Goal: Find specific page/section: Find specific page/section

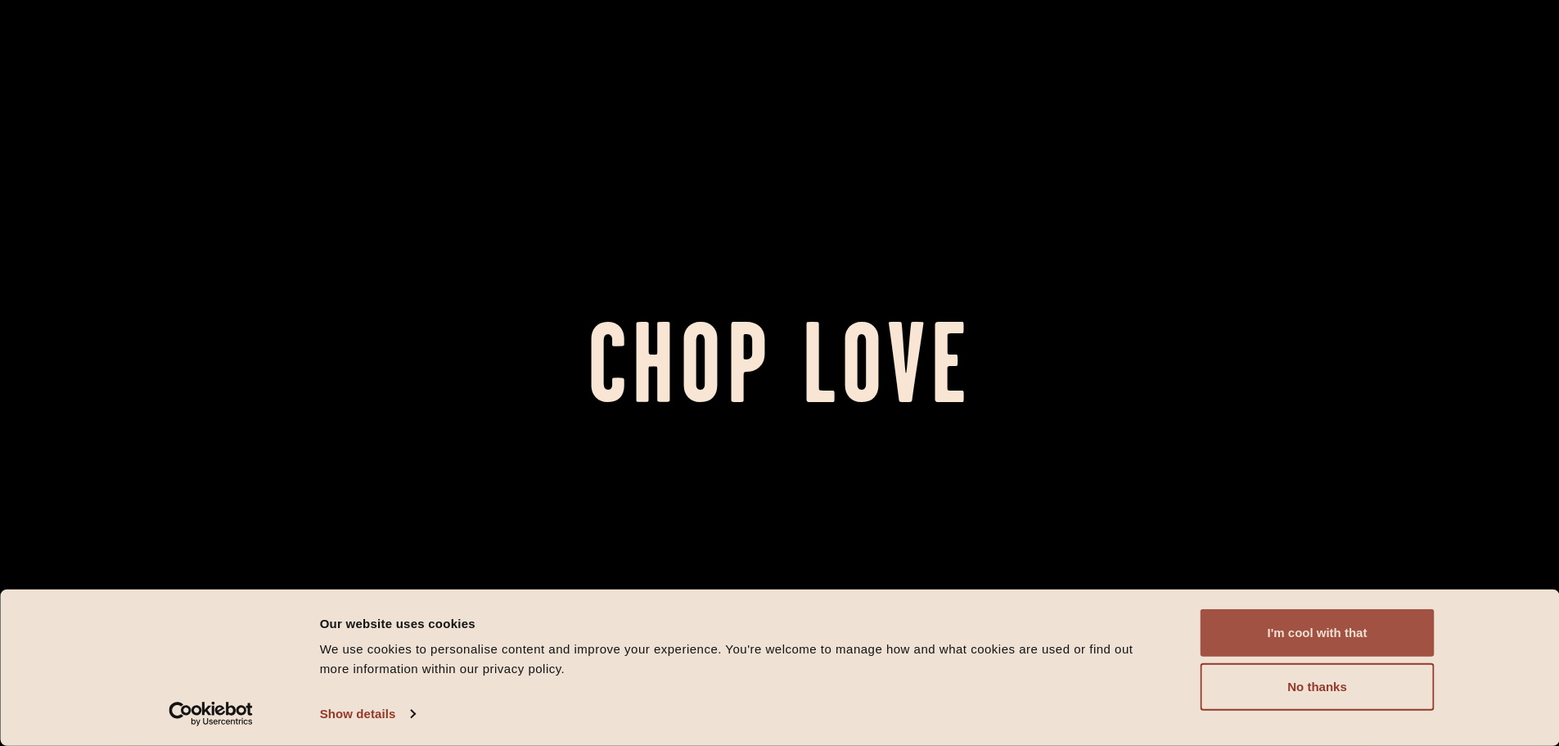
click at [1293, 628] on button "I'm cool with that" at bounding box center [1318, 632] width 234 height 47
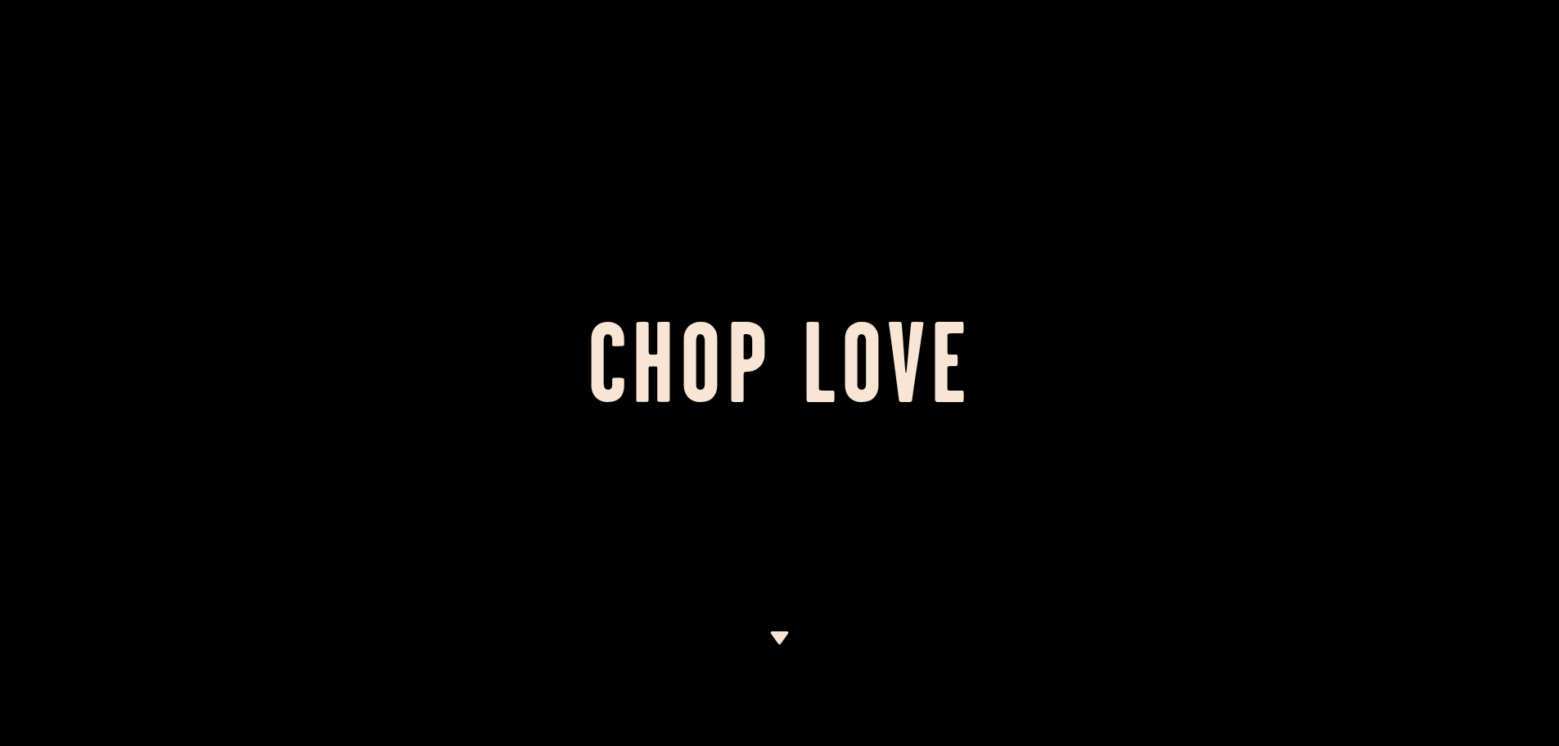
click at [789, 658] on div at bounding box center [779, 688] width 20 height 115
click at [782, 643] on img at bounding box center [779, 637] width 20 height 13
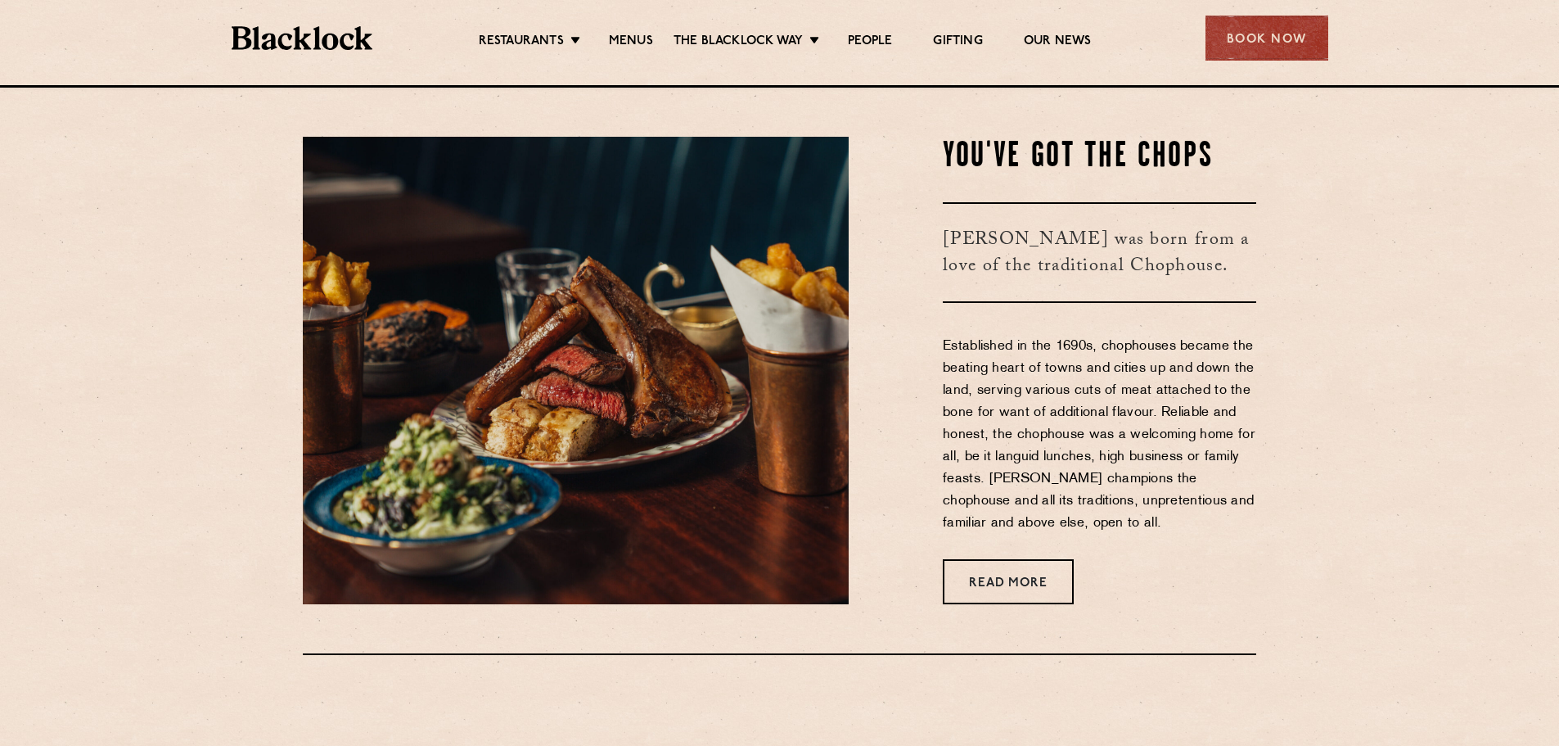
scroll to position [661, 0]
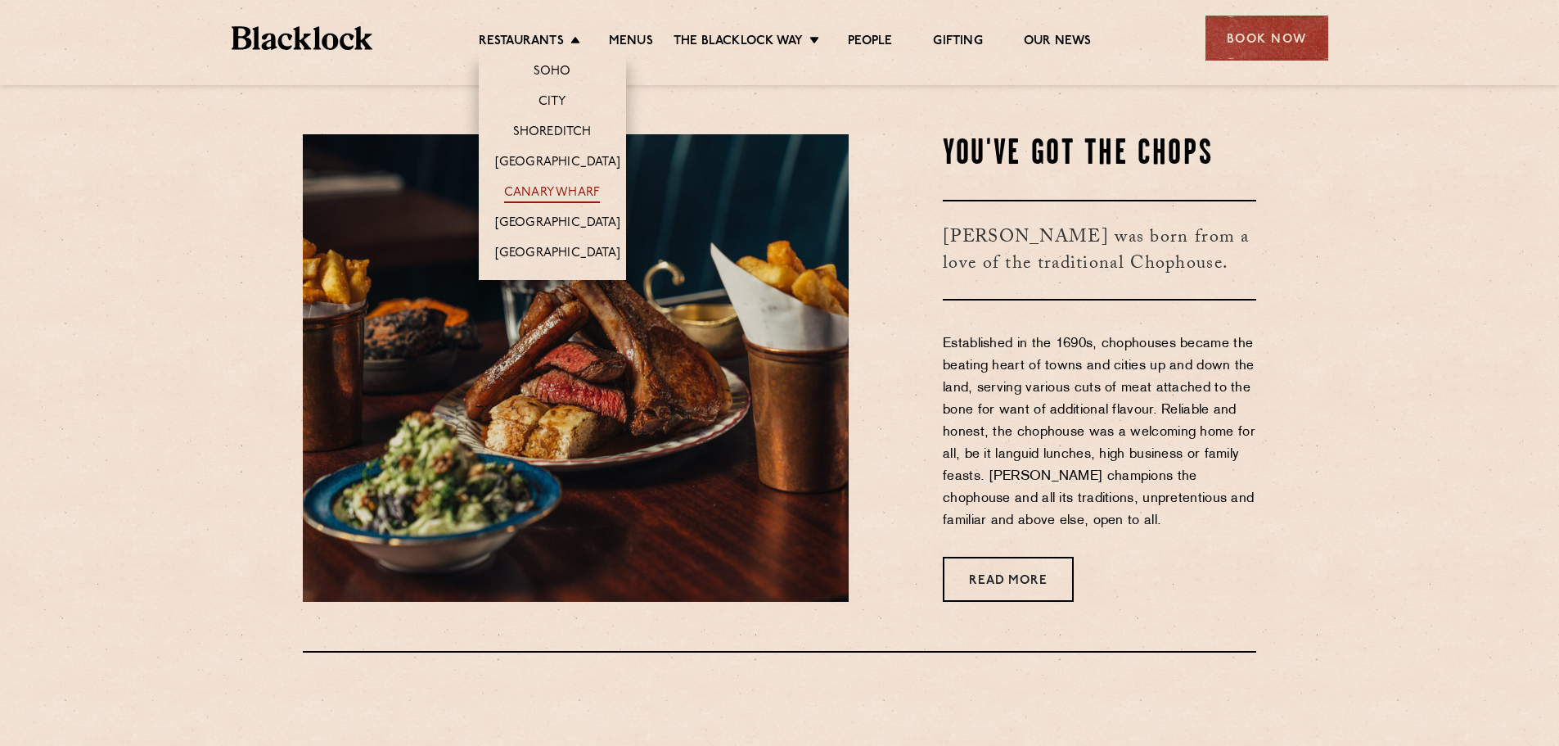
click at [530, 186] on link "Canary Wharf" at bounding box center [552, 194] width 96 height 18
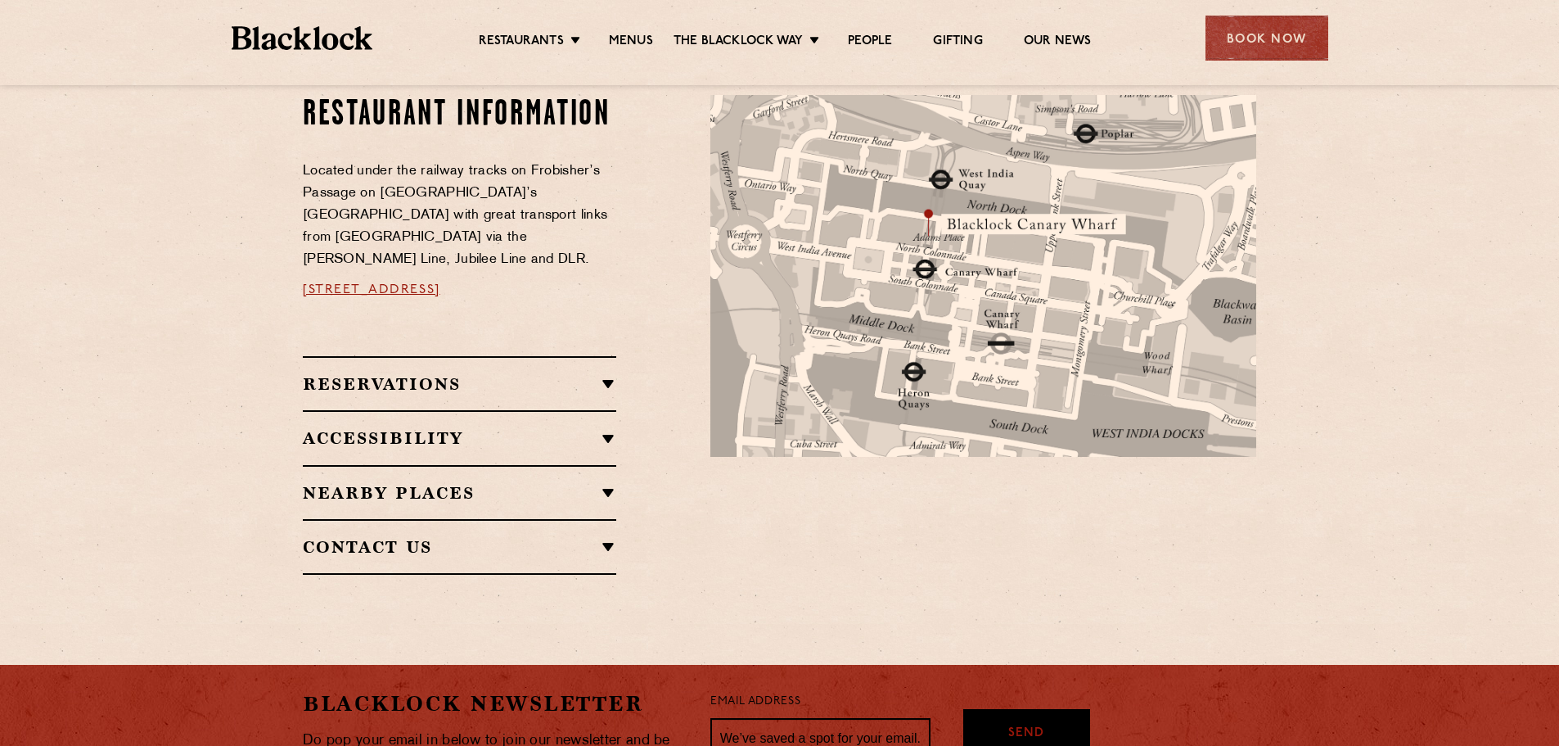
scroll to position [982, 0]
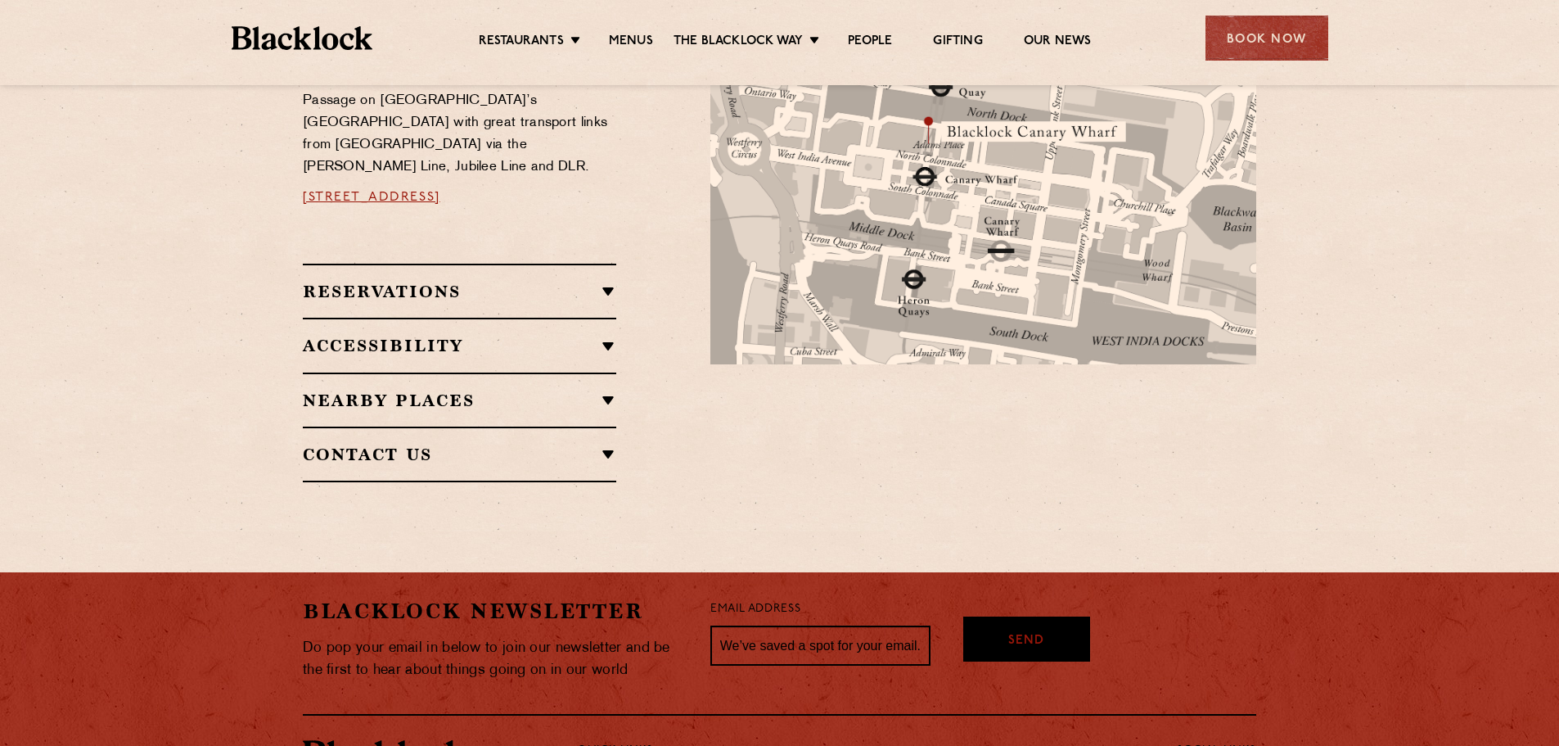
click at [562, 336] on h2 "Accessibility" at bounding box center [460, 346] width 314 height 20
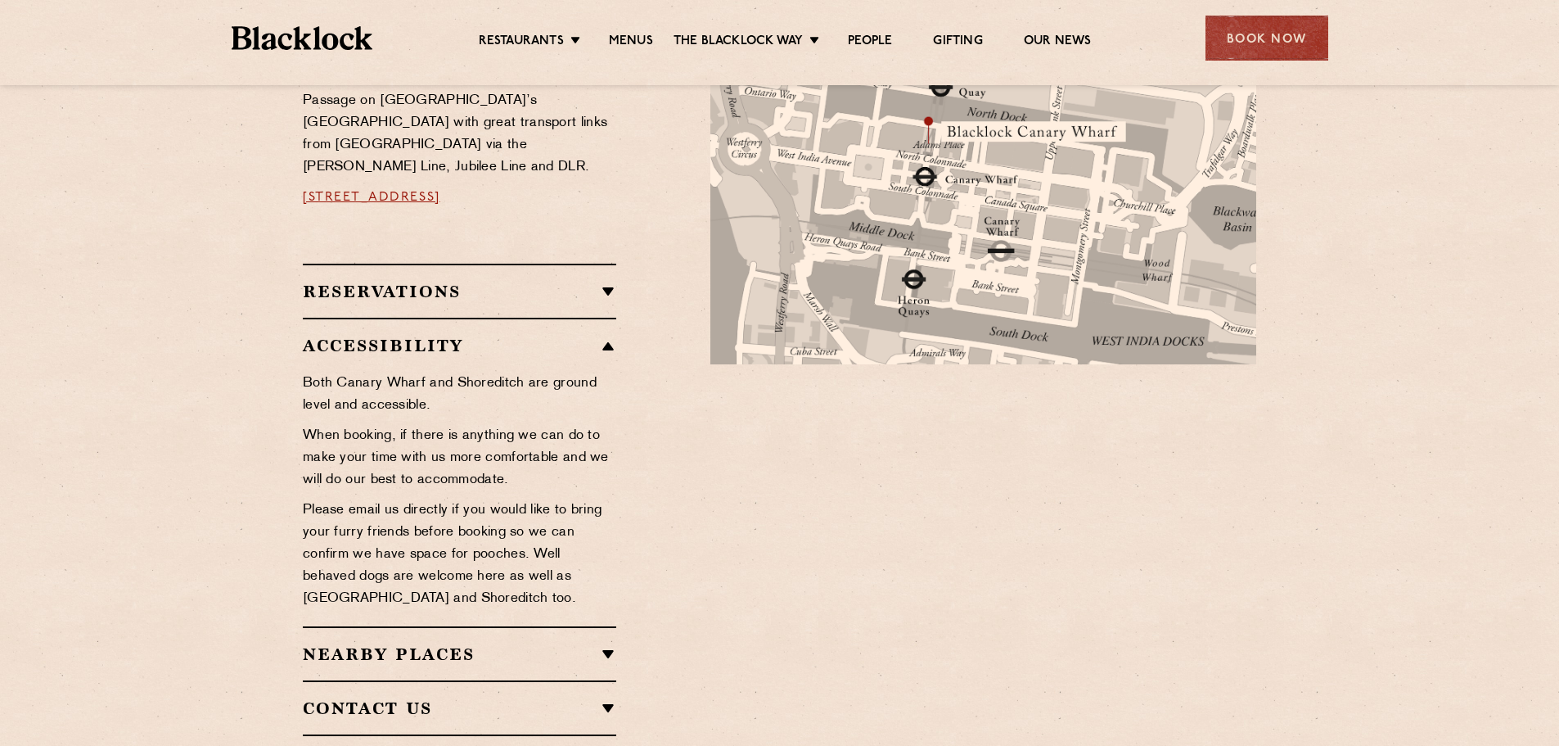
click at [562, 336] on h2 "Accessibility" at bounding box center [460, 346] width 314 height 20
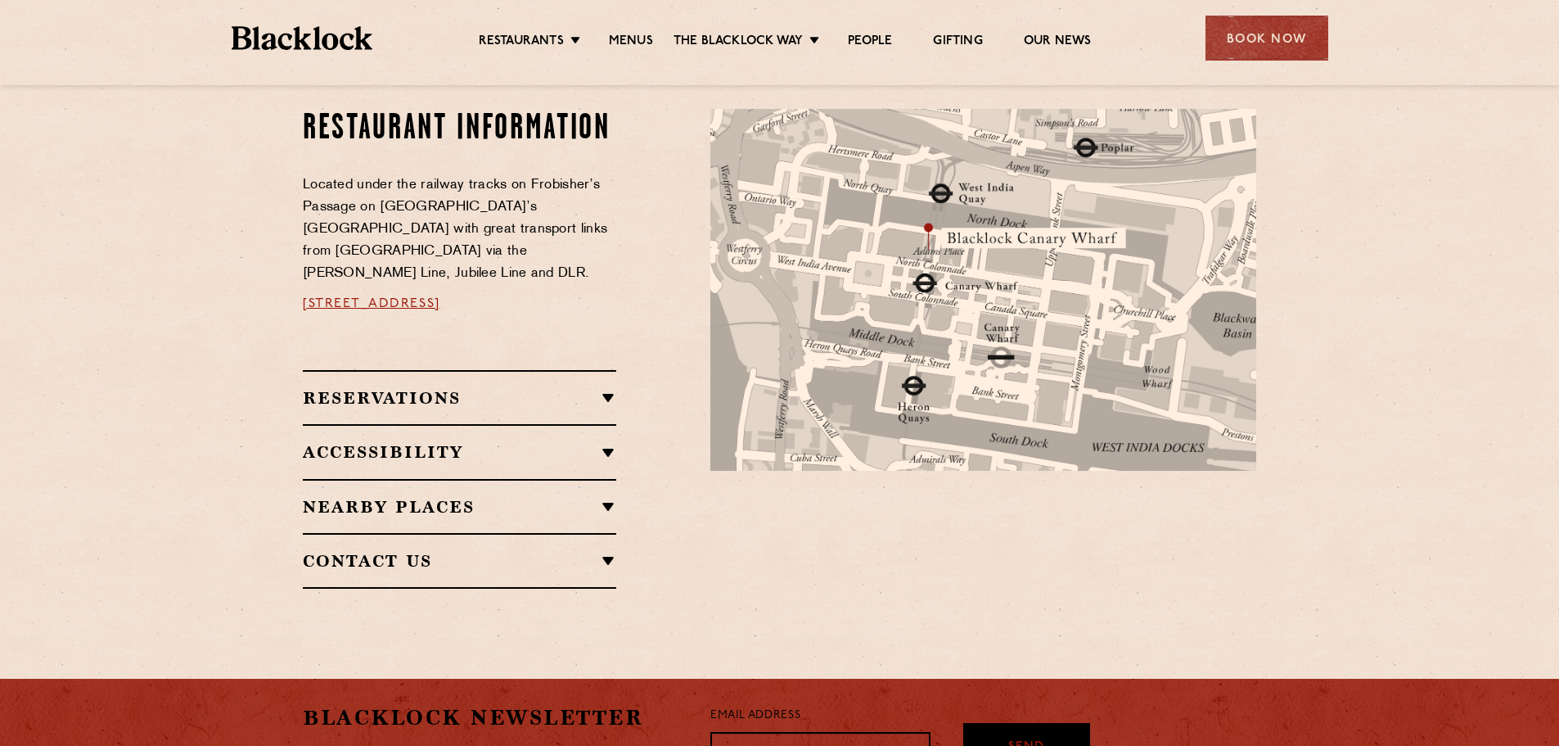
scroll to position [794, 0]
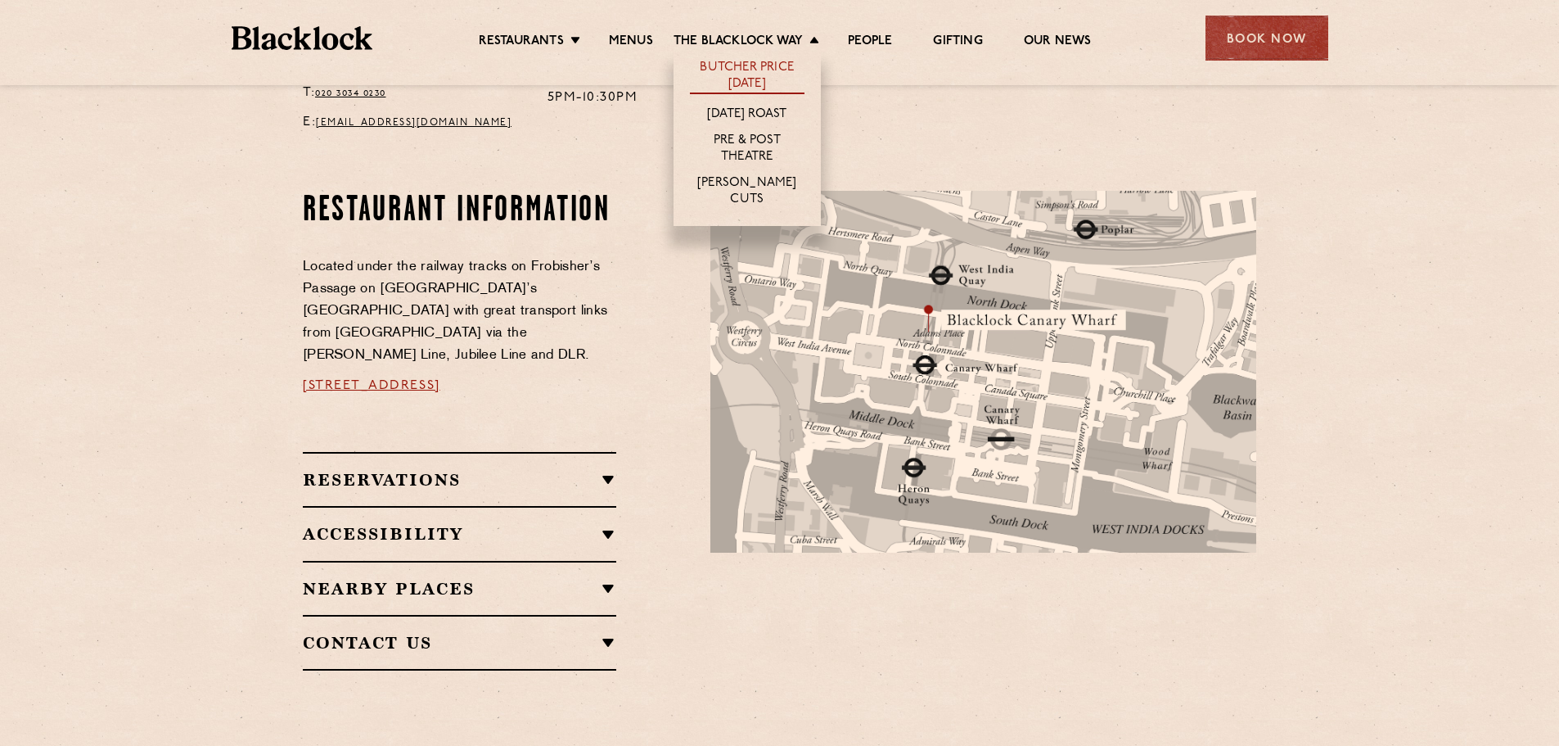
click at [751, 79] on link "Butcher Price [DATE]" at bounding box center [747, 77] width 115 height 34
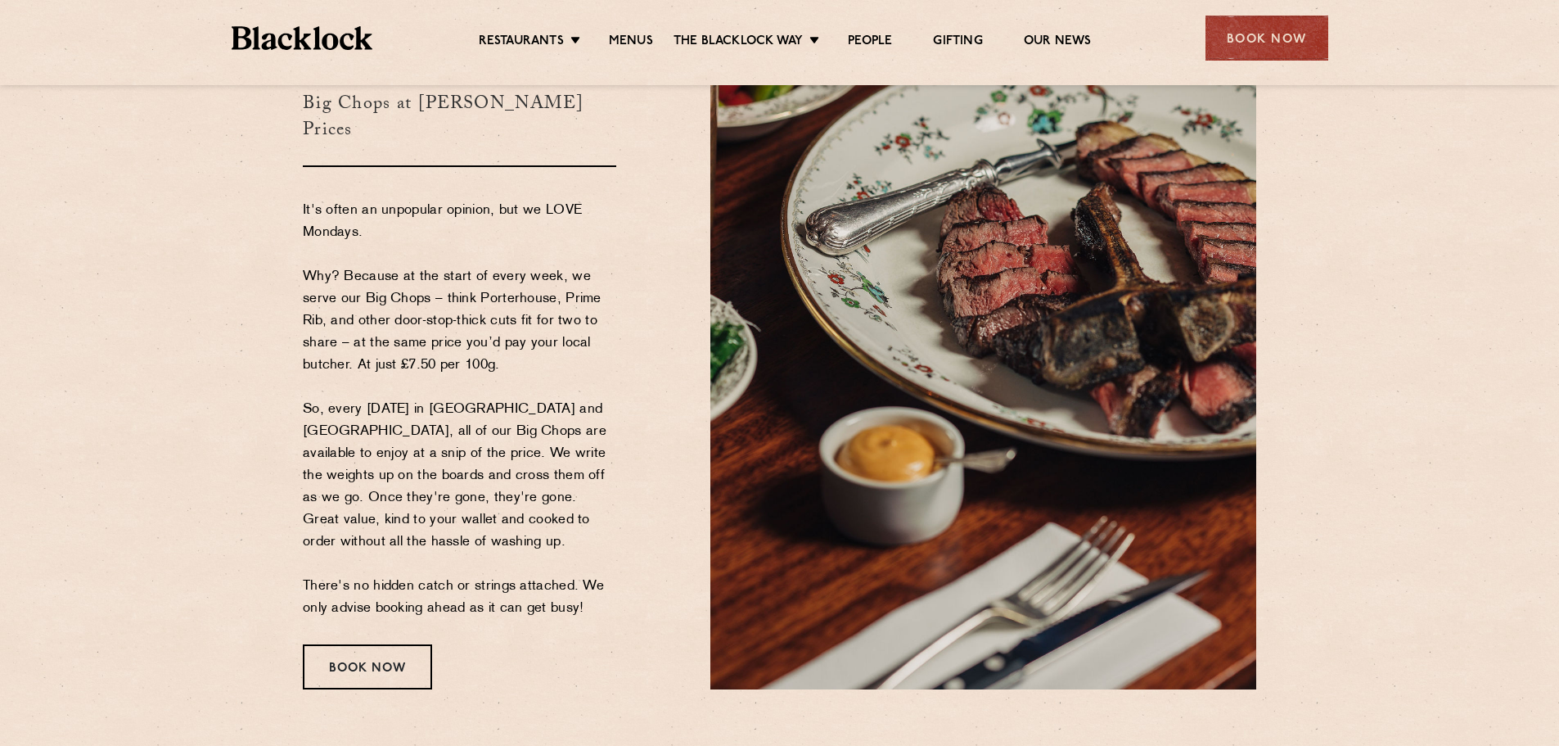
scroll to position [164, 0]
